Goal: Information Seeking & Learning: Learn about a topic

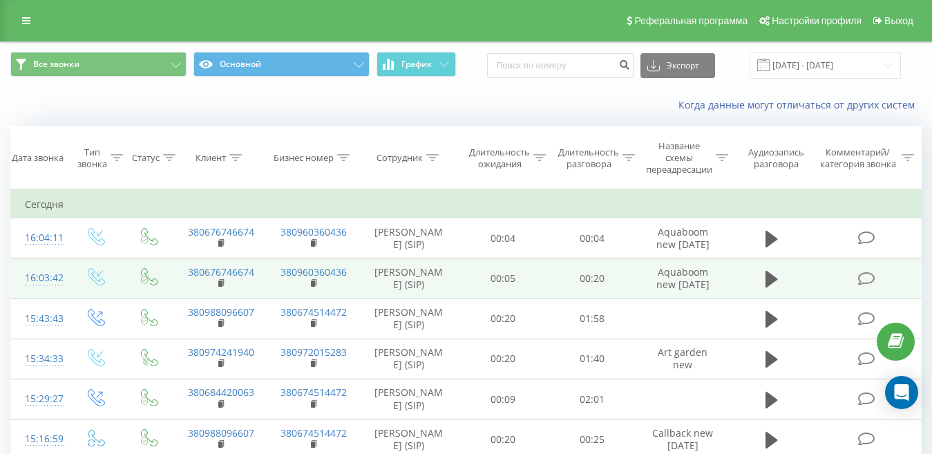
scroll to position [69, 0]
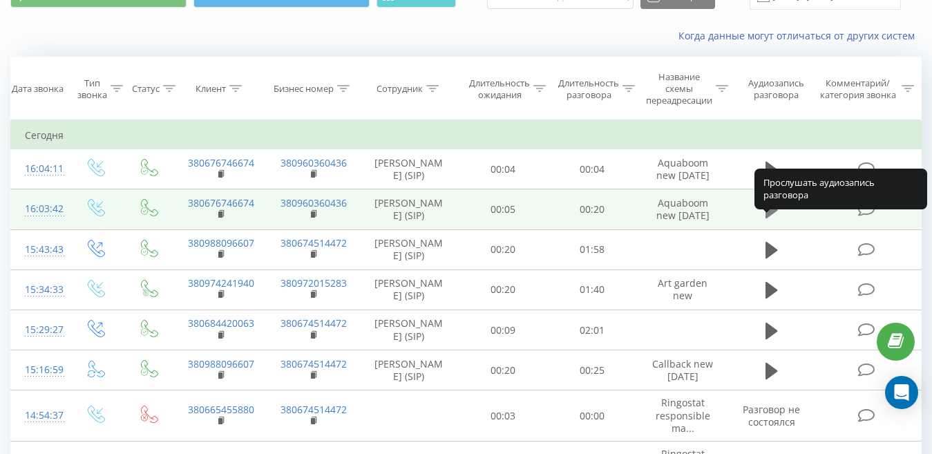
click at [774, 218] on icon at bounding box center [771, 210] width 12 height 17
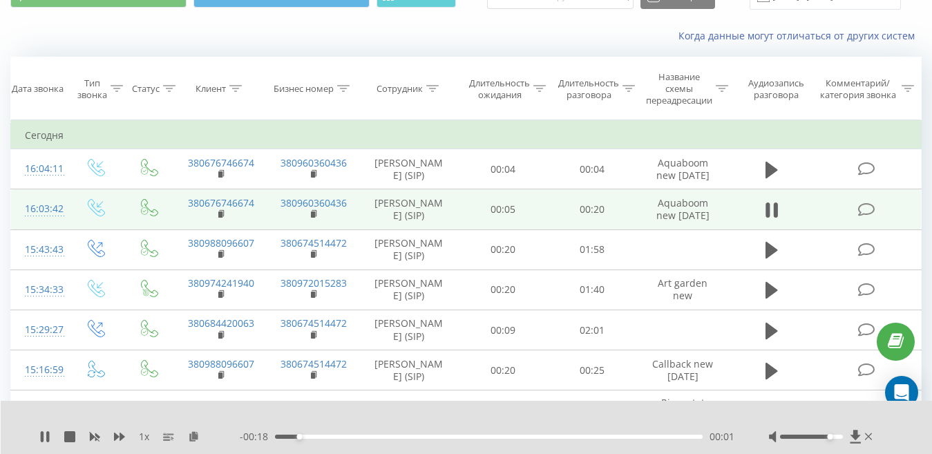
drag, startPoint x: 815, startPoint y: 438, endPoint x: 833, endPoint y: 437, distance: 18.7
click at [833, 437] on div at bounding box center [811, 437] width 63 height 4
click at [390, 439] on div "- 00:16 00:03 00:03" at bounding box center [487, 437] width 495 height 14
click at [492, 435] on div "00:04" at bounding box center [489, 437] width 428 height 4
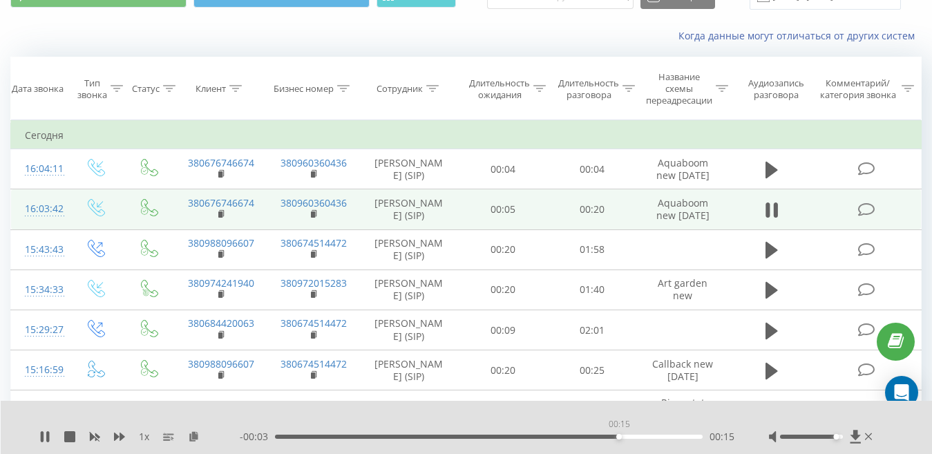
click at [619, 435] on div "00:15" at bounding box center [489, 437] width 428 height 4
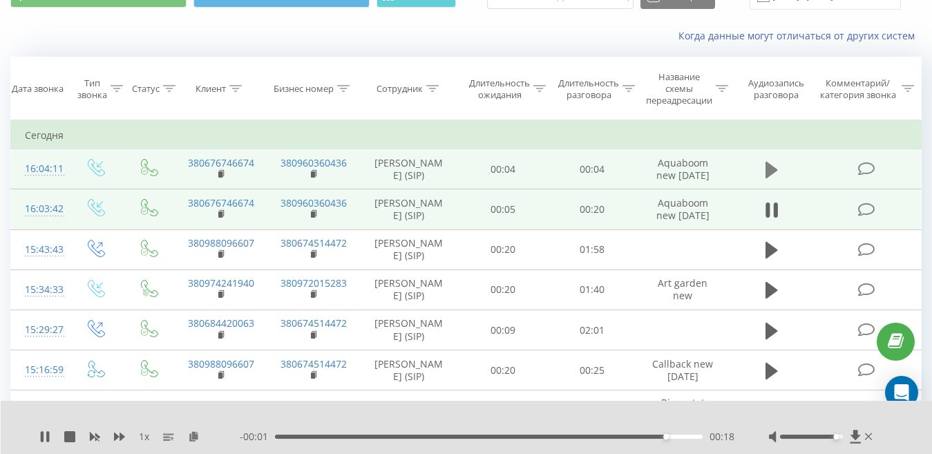
click at [773, 168] on icon at bounding box center [771, 169] width 12 height 19
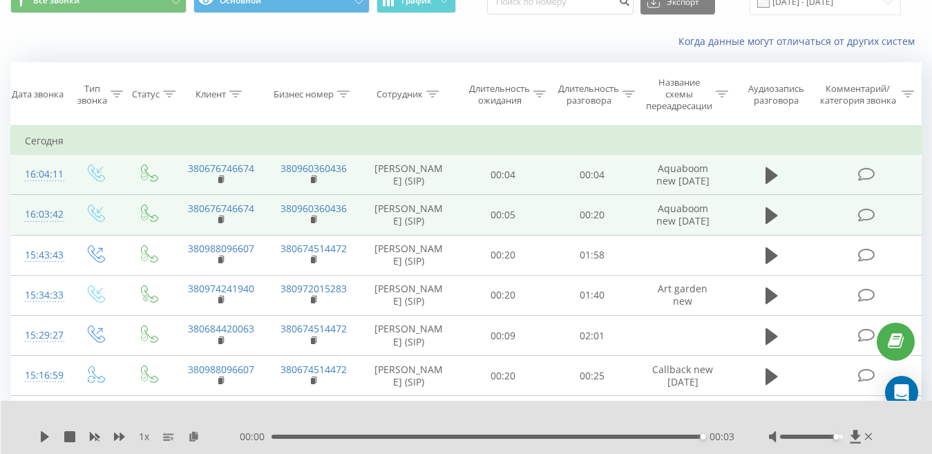
scroll to position [0, 0]
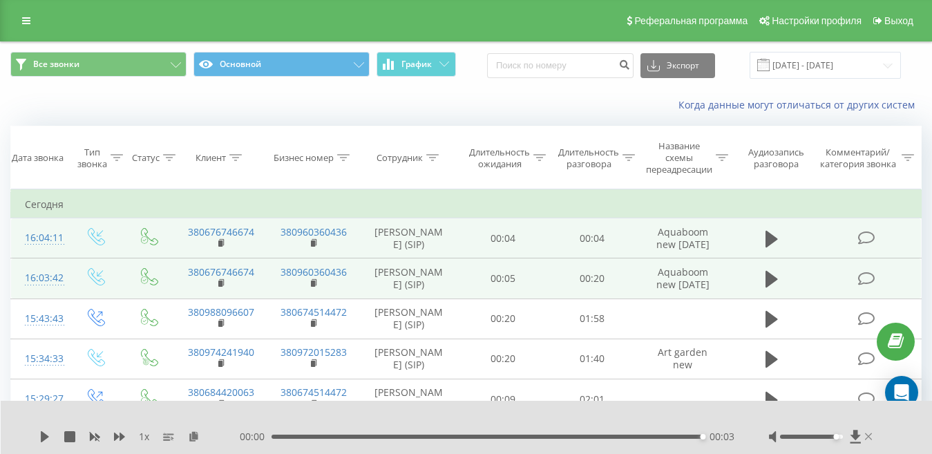
click at [866, 435] on icon at bounding box center [868, 436] width 7 height 7
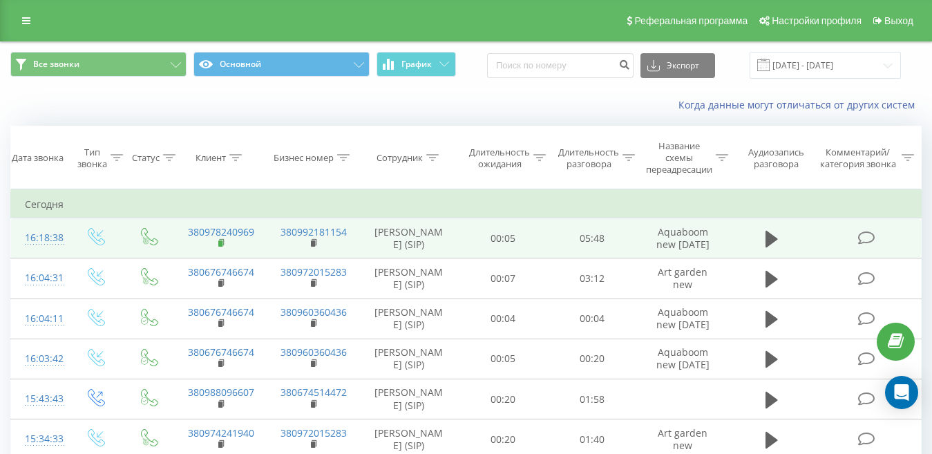
click at [219, 247] on rect at bounding box center [220, 243] width 4 height 6
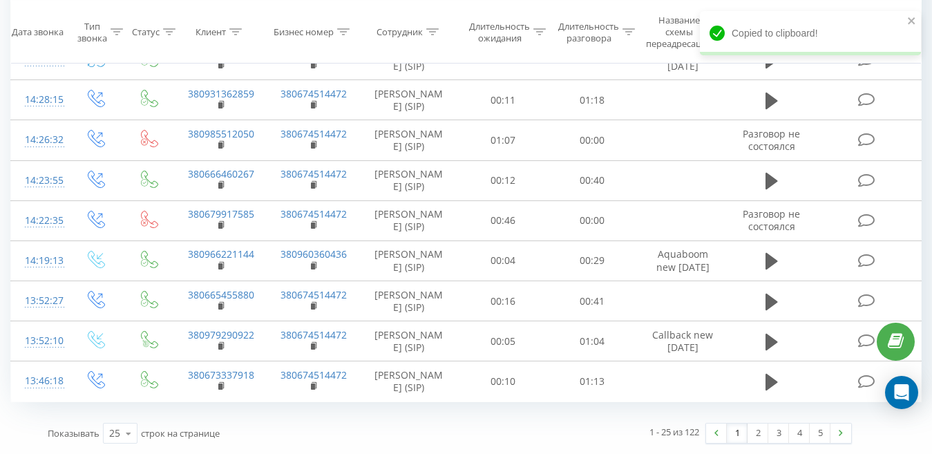
scroll to position [1060, 0]
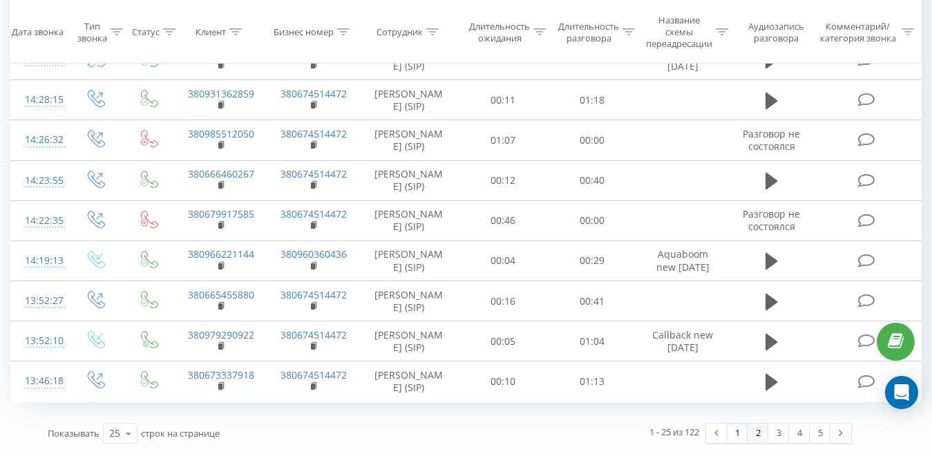
click at [759, 432] on link "2" at bounding box center [758, 432] width 21 height 19
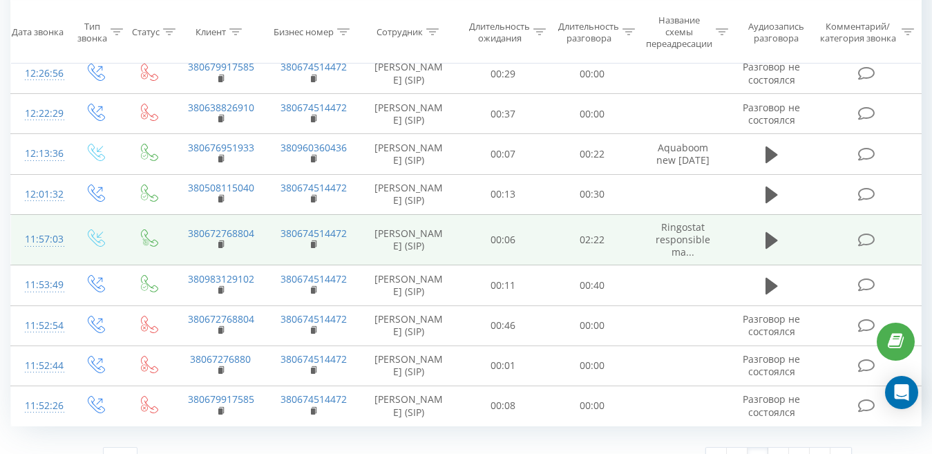
scroll to position [1013, 0]
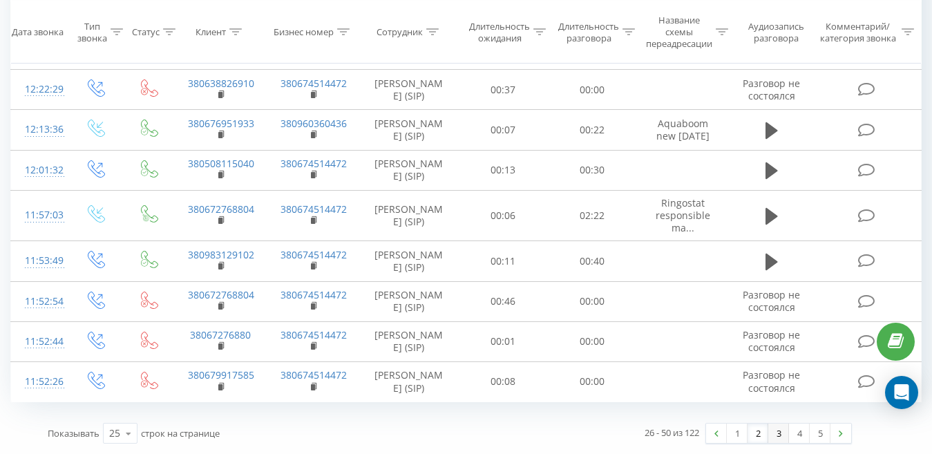
click at [779, 430] on link "3" at bounding box center [778, 432] width 21 height 19
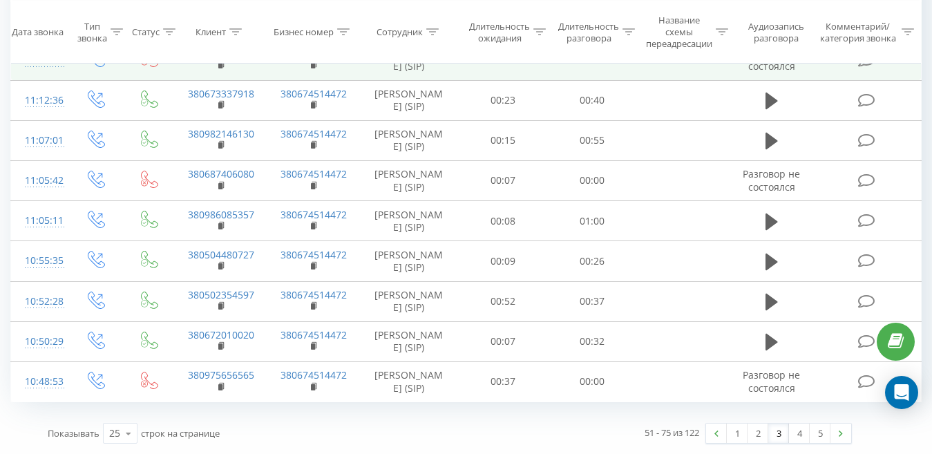
scroll to position [959, 0]
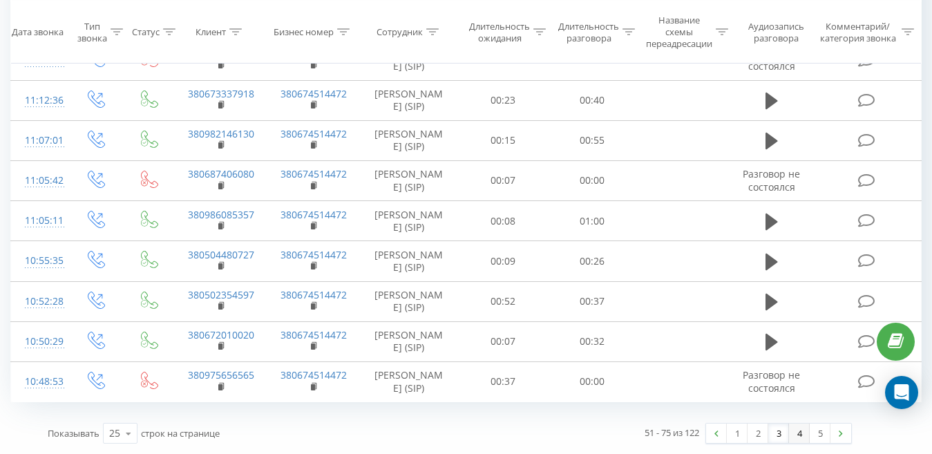
click at [800, 428] on link "4" at bounding box center [799, 432] width 21 height 19
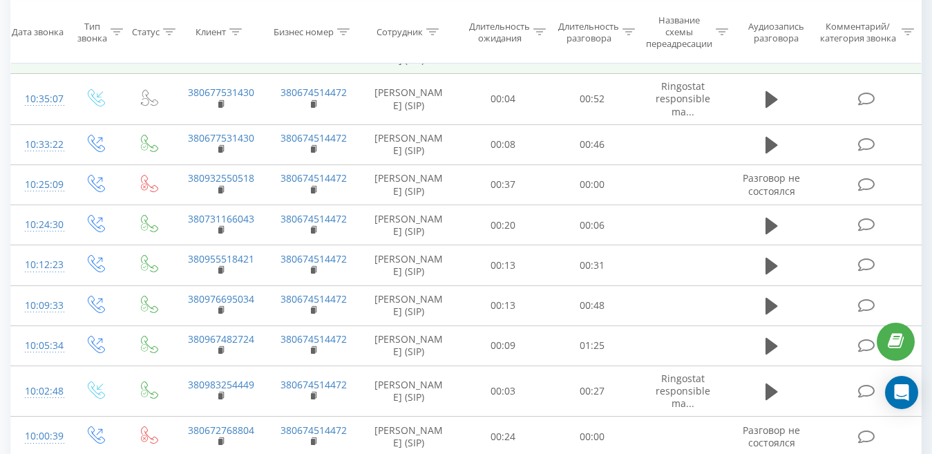
scroll to position [415, 0]
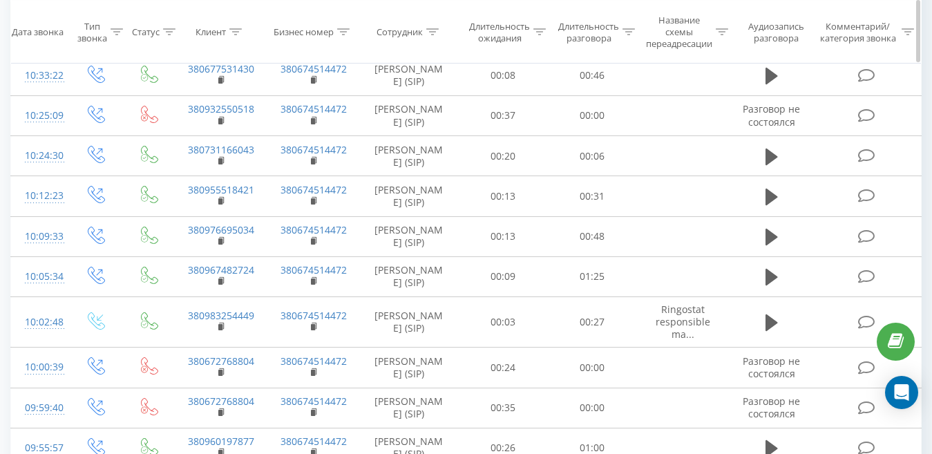
click at [436, 32] on icon at bounding box center [432, 31] width 12 height 7
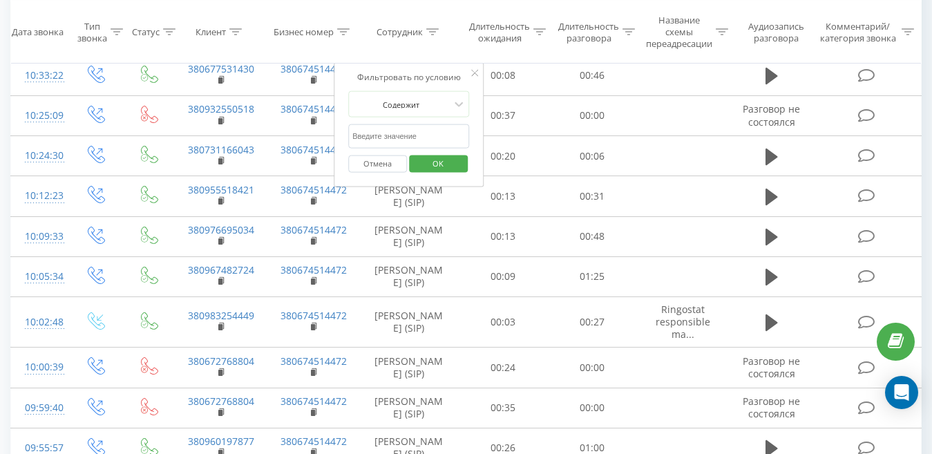
click at [417, 129] on input "text" at bounding box center [409, 136] width 122 height 24
click at [422, 113] on div "Содержит" at bounding box center [401, 104] width 101 height 21
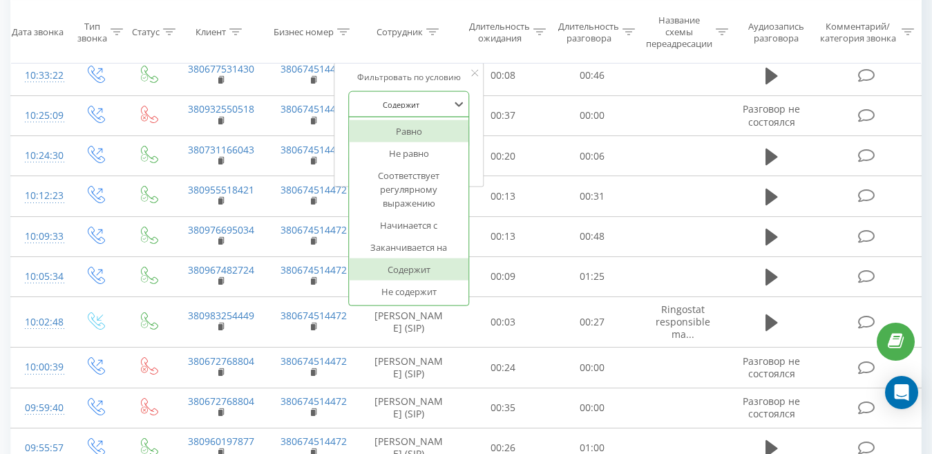
click at [455, 94] on div at bounding box center [459, 104] width 15 height 21
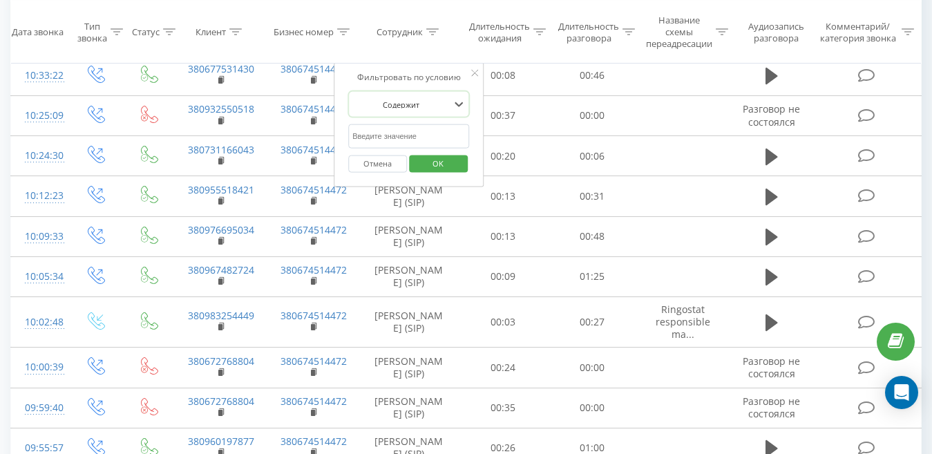
click at [472, 73] on icon at bounding box center [475, 73] width 7 height 7
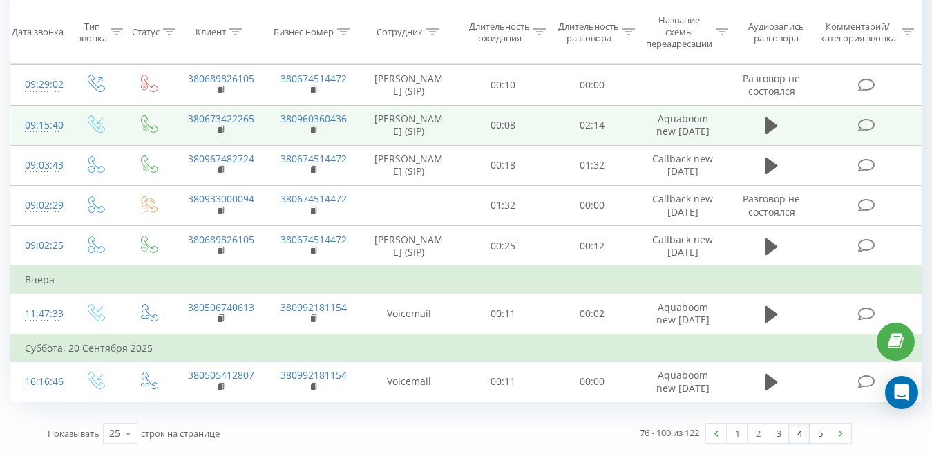
scroll to position [983, 0]
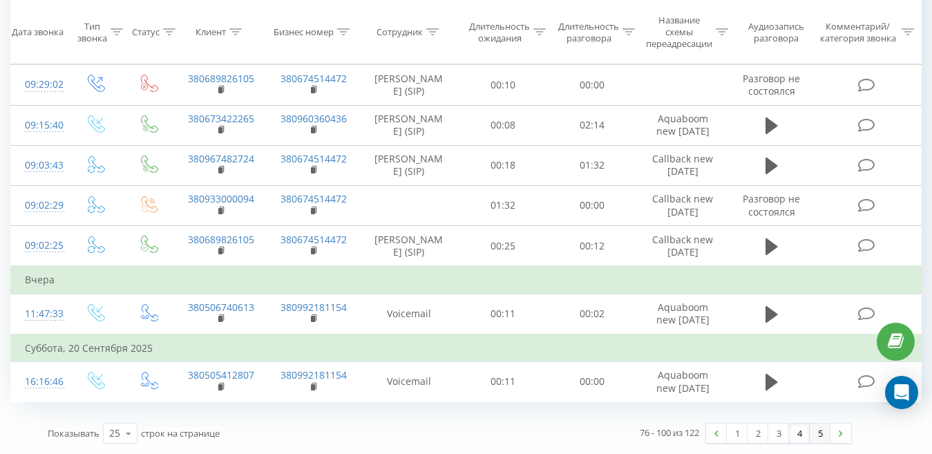
click at [817, 432] on link "5" at bounding box center [820, 432] width 21 height 19
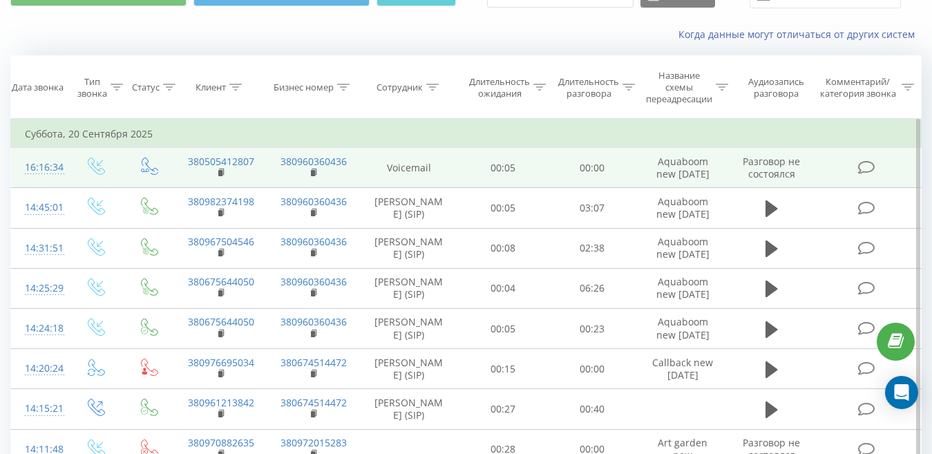
scroll to position [69, 0]
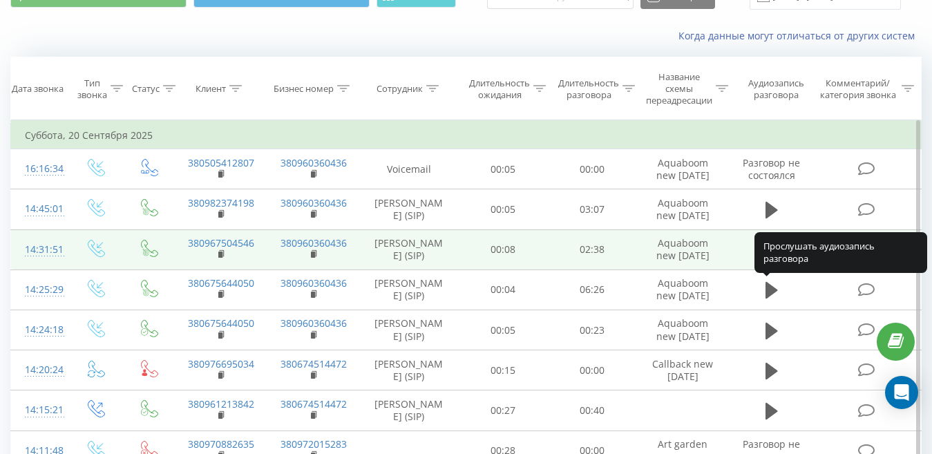
click at [772, 258] on icon at bounding box center [771, 250] width 12 height 17
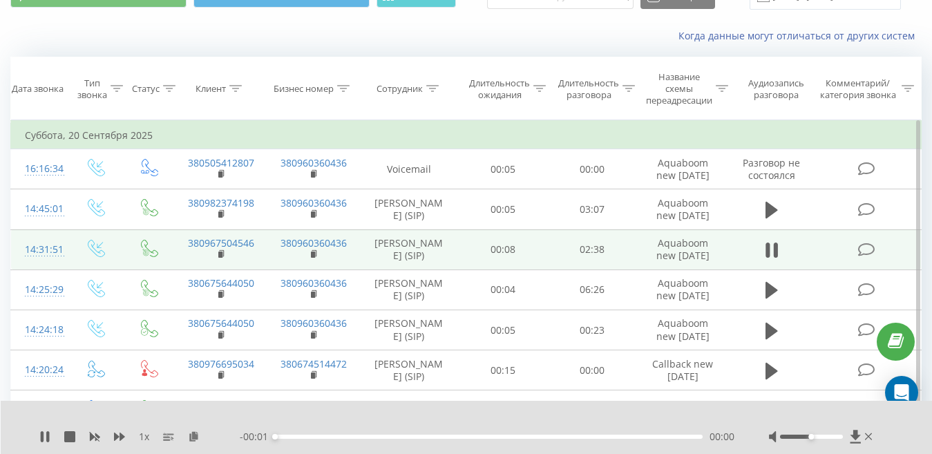
click at [300, 435] on div "00:00" at bounding box center [489, 437] width 428 height 4
click at [316, 435] on div "00:00" at bounding box center [489, 437] width 428 height 4
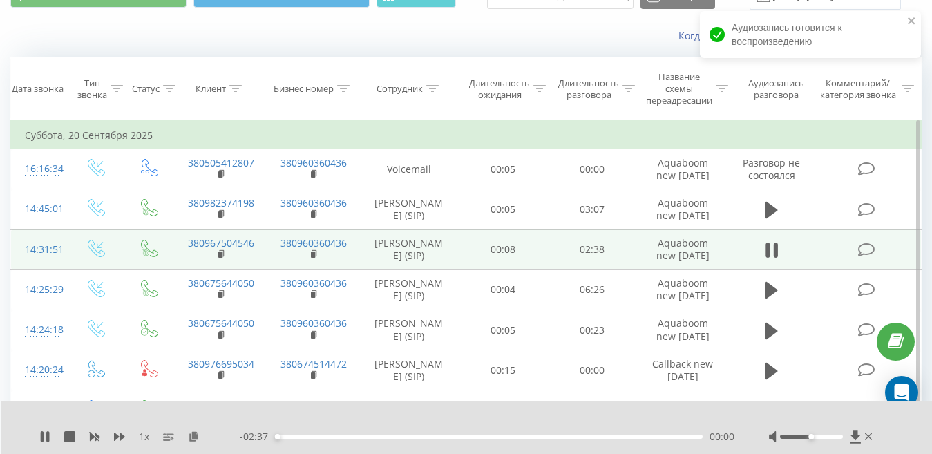
click at [289, 435] on div "00:00" at bounding box center [489, 437] width 428 height 4
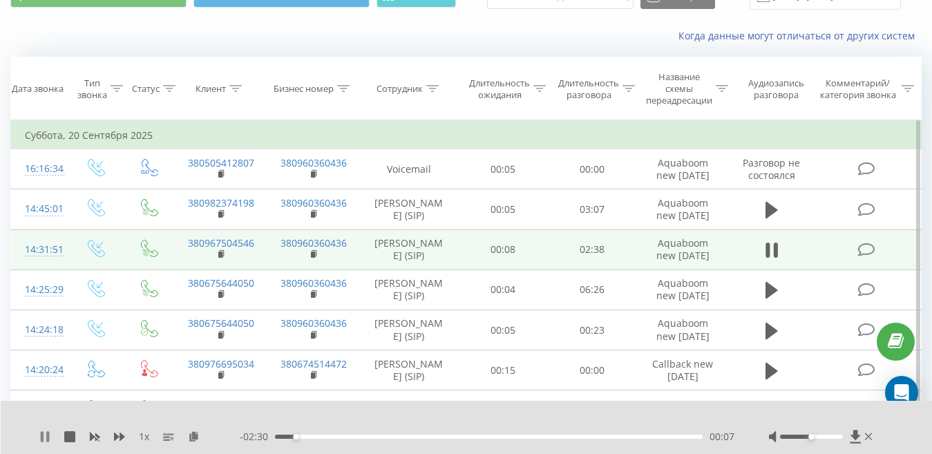
click at [46, 432] on icon at bounding box center [44, 436] width 11 height 11
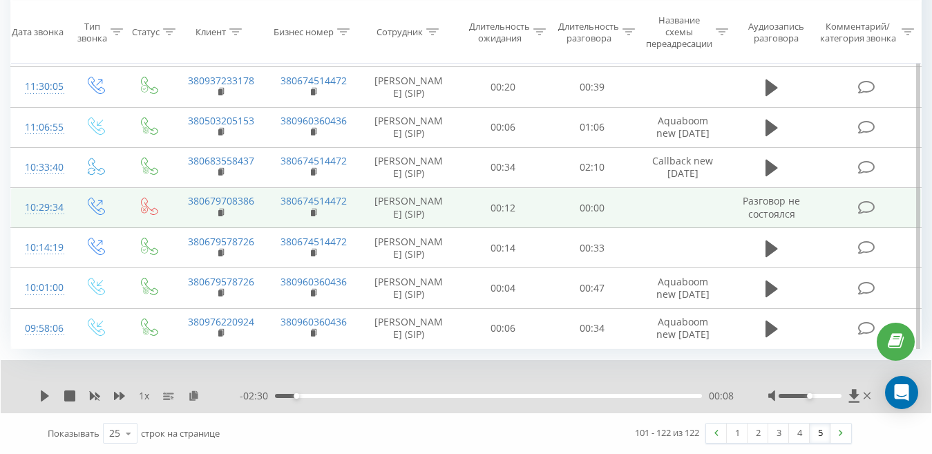
scroll to position [1029, 0]
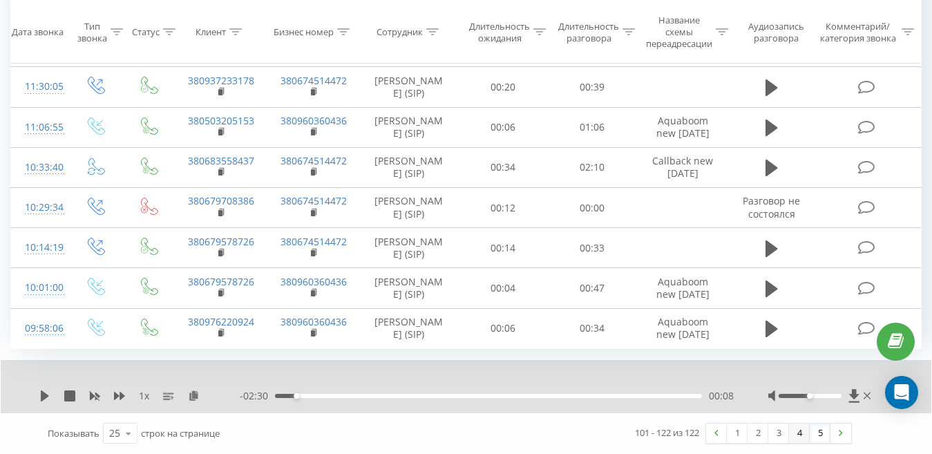
click at [801, 435] on link "4" at bounding box center [799, 432] width 21 height 19
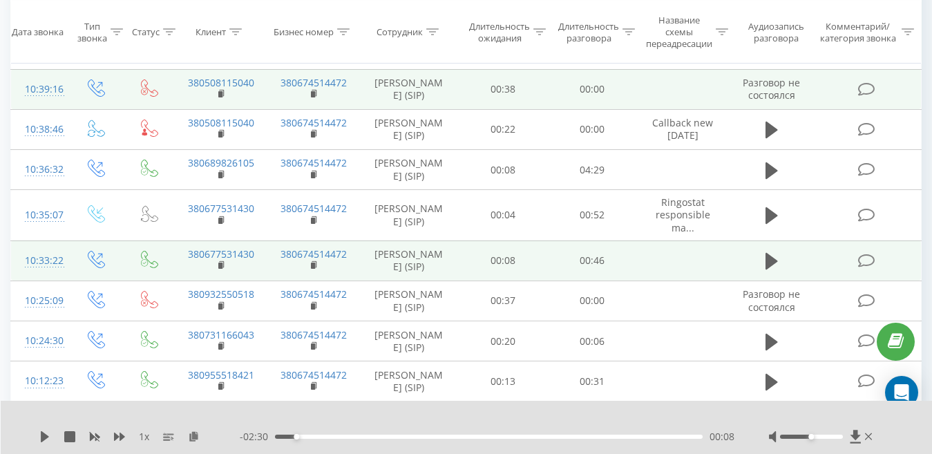
scroll to position [298, 0]
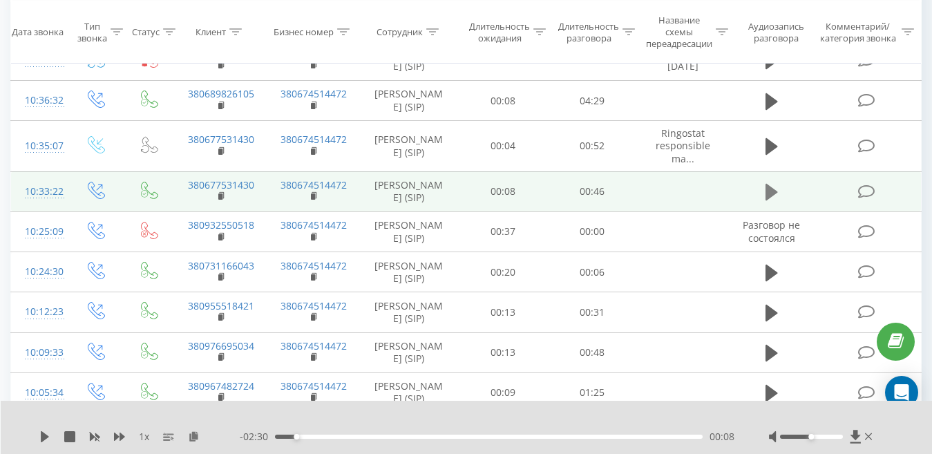
click at [770, 200] on icon at bounding box center [771, 192] width 12 height 17
click at [299, 437] on div "00:02" at bounding box center [489, 437] width 428 height 4
click at [787, 437] on div at bounding box center [811, 437] width 63 height 4
click at [791, 437] on div "Accessibility label" at bounding box center [793, 437] width 6 height 6
click at [797, 437] on div "Accessibility label" at bounding box center [799, 437] width 6 height 6
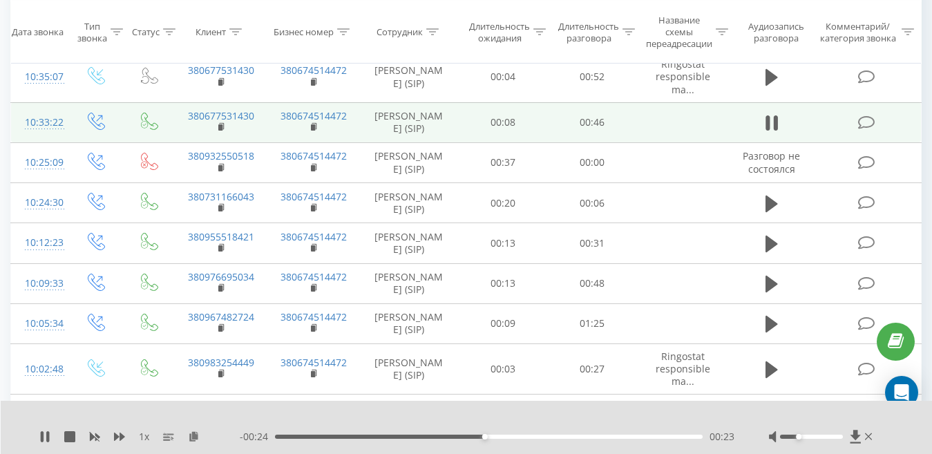
scroll to position [229, 0]
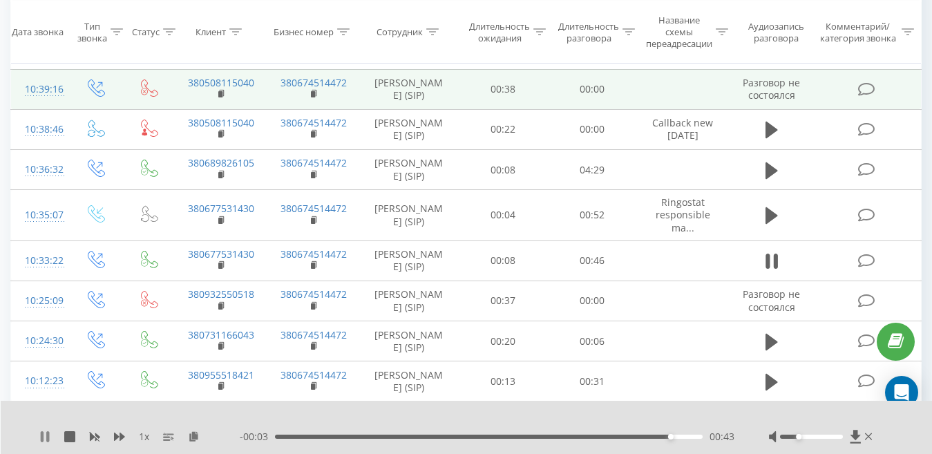
click at [46, 435] on icon at bounding box center [44, 436] width 11 height 11
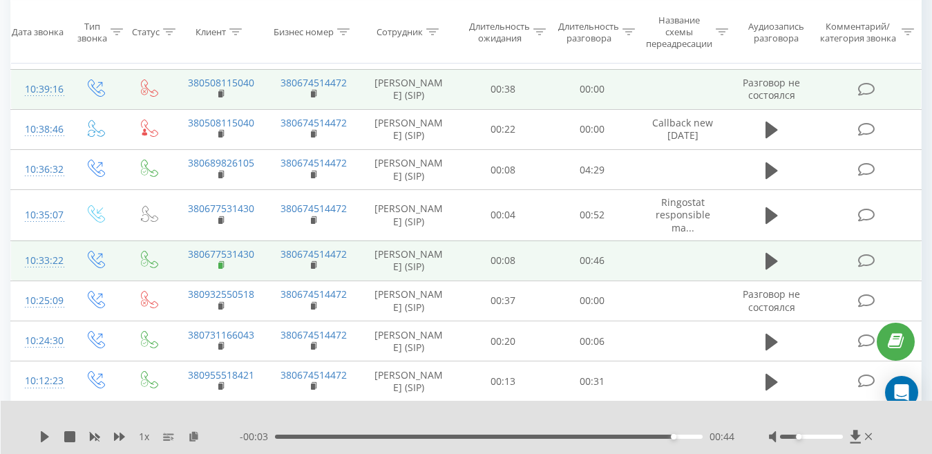
click at [220, 270] on icon at bounding box center [222, 265] width 8 height 10
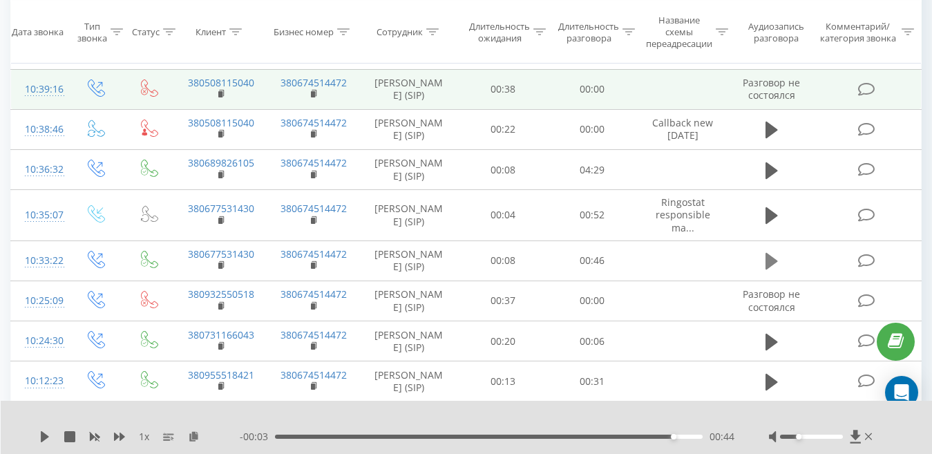
click at [772, 269] on icon at bounding box center [771, 261] width 12 height 17
click at [604, 436] on div "00:45" at bounding box center [489, 437] width 428 height 4
click at [47, 432] on icon at bounding box center [47, 436] width 3 height 11
